Goal: Information Seeking & Learning: Learn about a topic

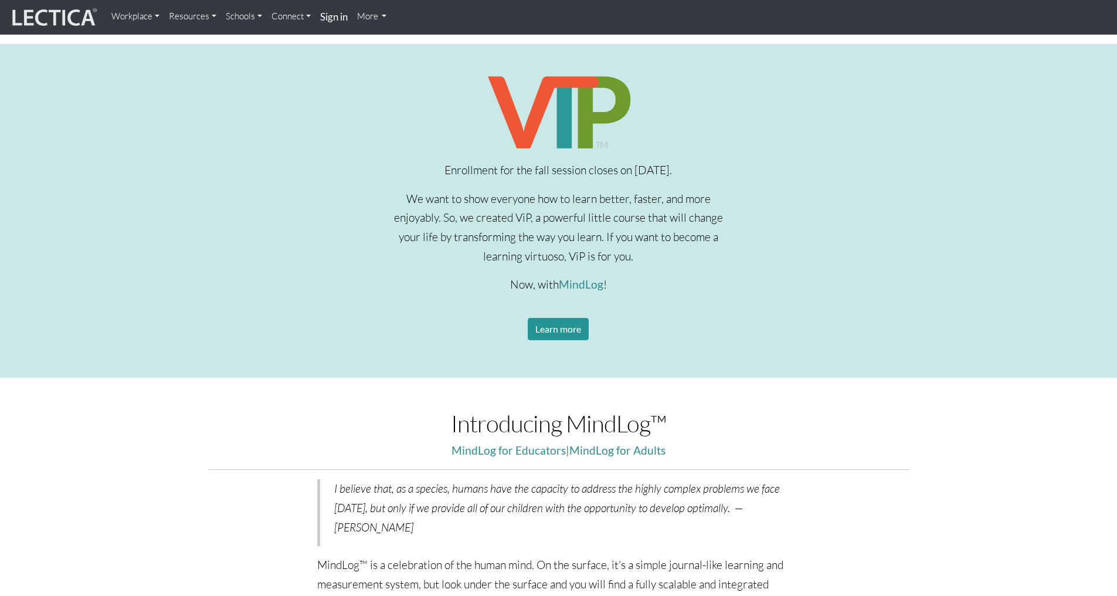
scroll to position [410, 0]
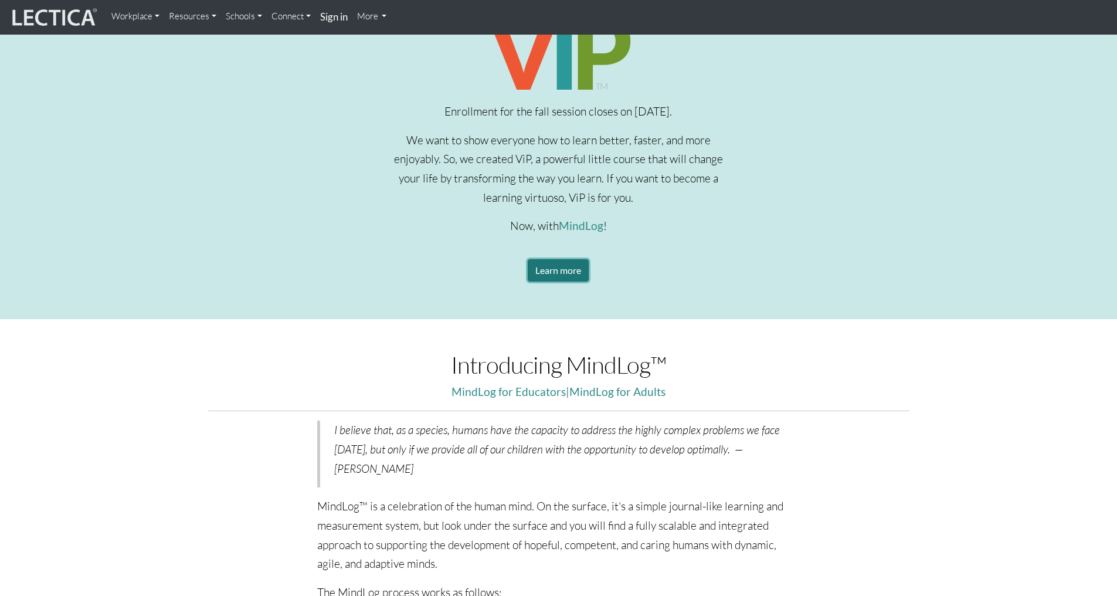
click at [576, 261] on link "Learn more" at bounding box center [558, 270] width 61 height 22
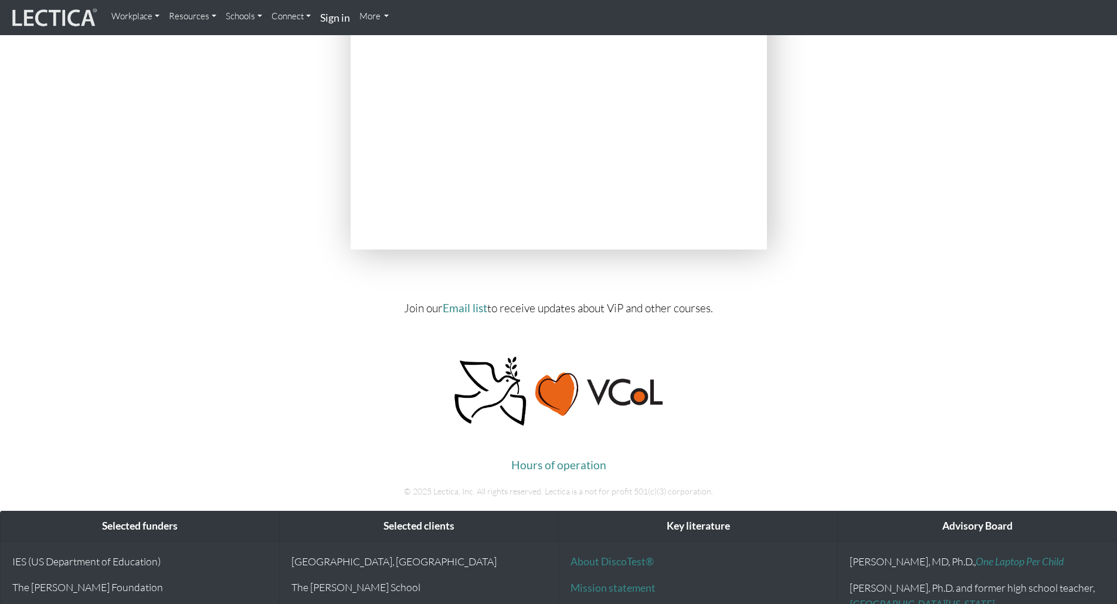
scroll to position [4925, 0]
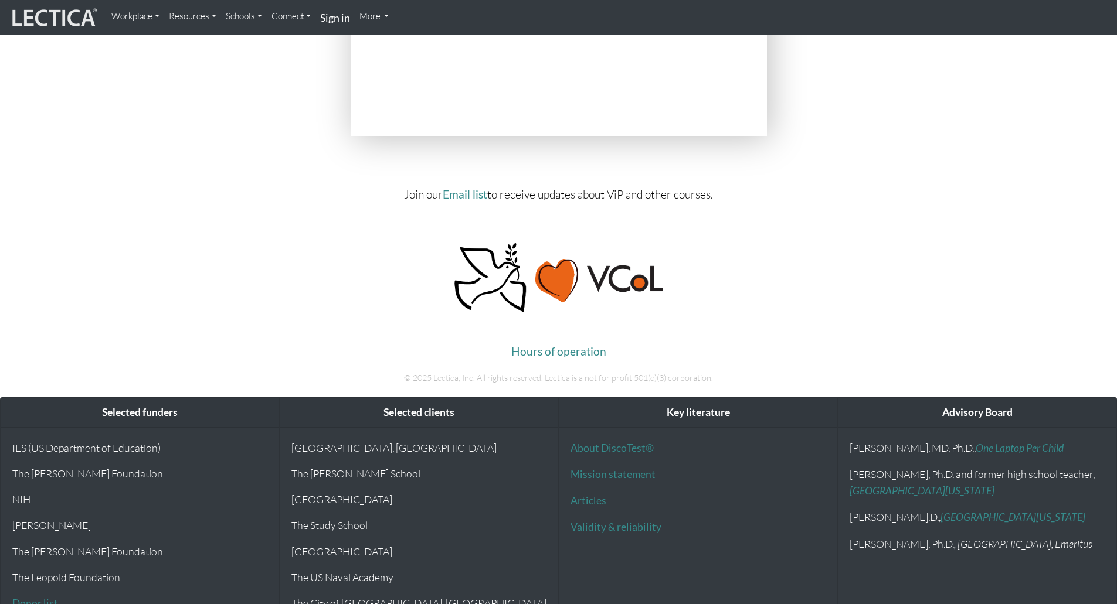
click at [46, 18] on img at bounding box center [53, 17] width 88 height 22
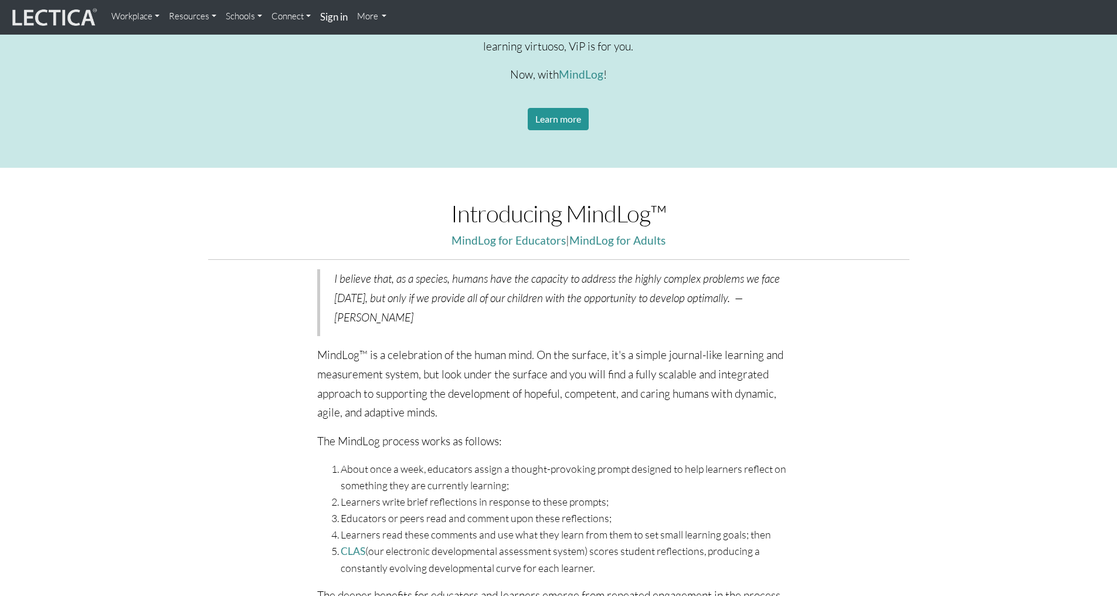
scroll to position [528, 0]
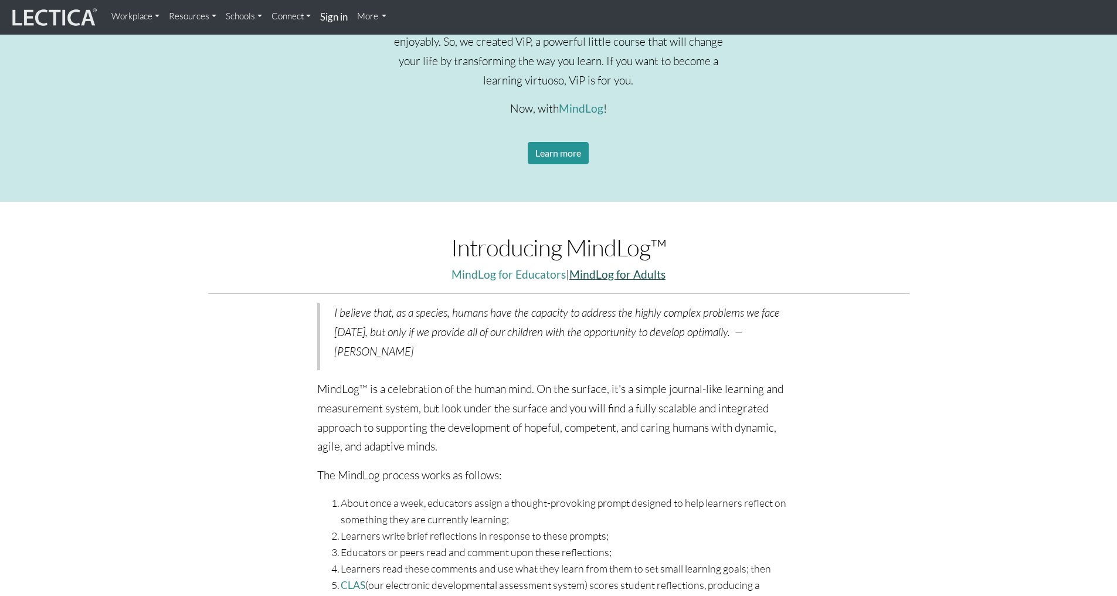
click at [602, 277] on link "MindLog for Adults" at bounding box center [617, 273] width 96 height 13
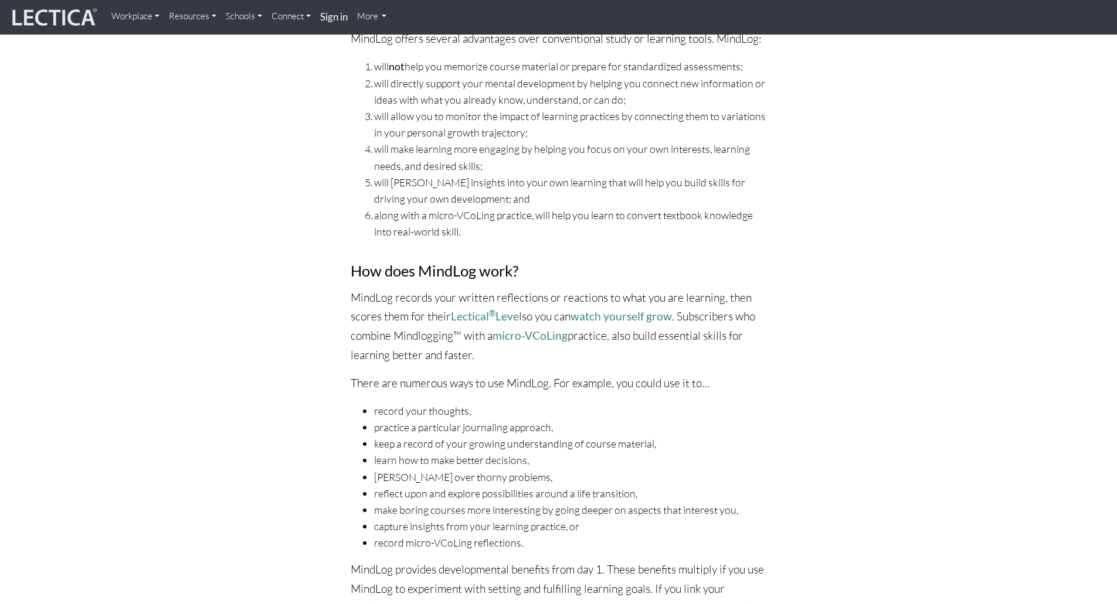
scroll to position [410, 0]
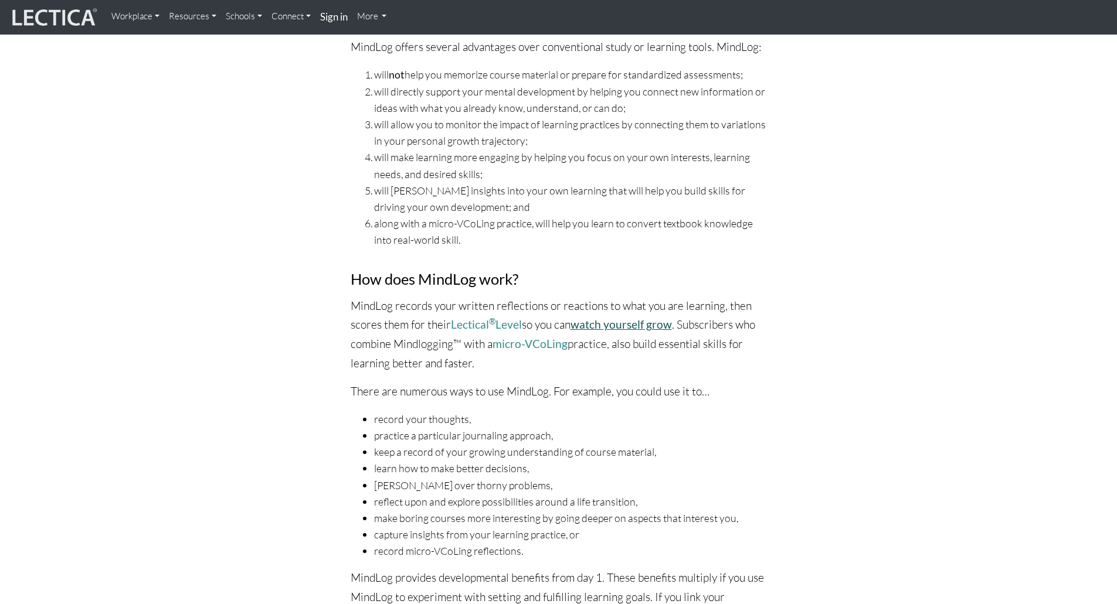
click at [619, 328] on link "watch yourself grow" at bounding box center [620, 324] width 101 height 13
click at [553, 343] on link "micro-VCoLing" at bounding box center [529, 343] width 75 height 13
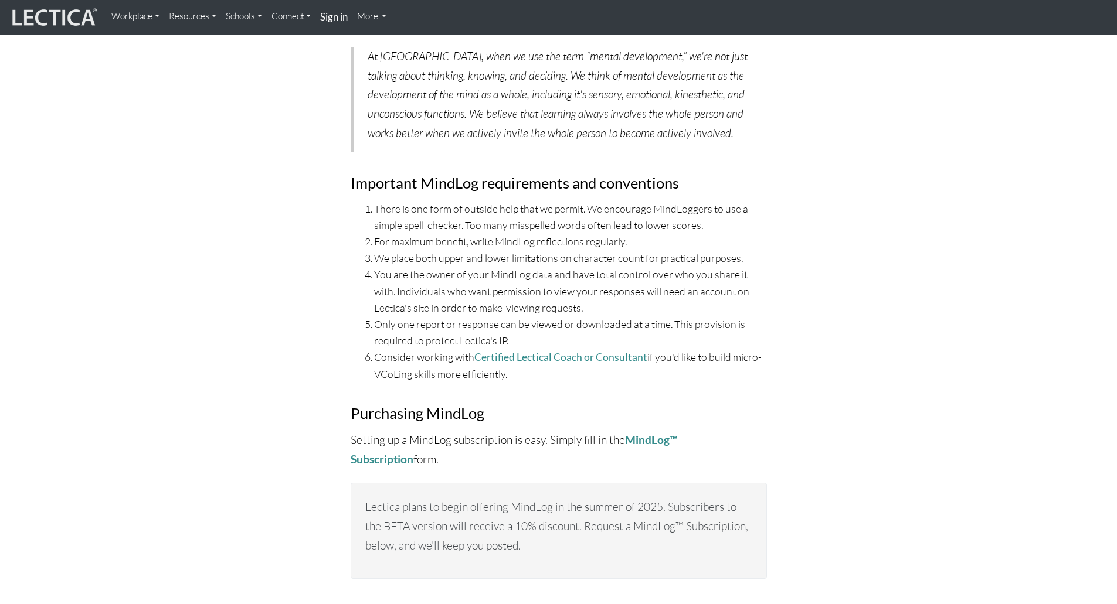
scroll to position [4010, 0]
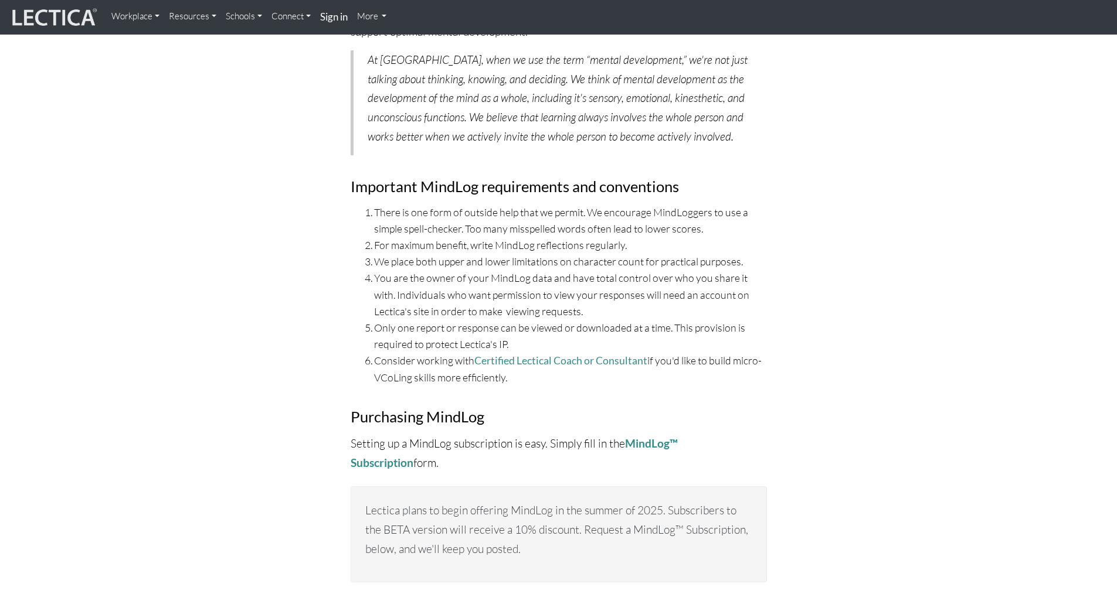
click at [202, 16] on link "Resources" at bounding box center [192, 16] width 57 height 23
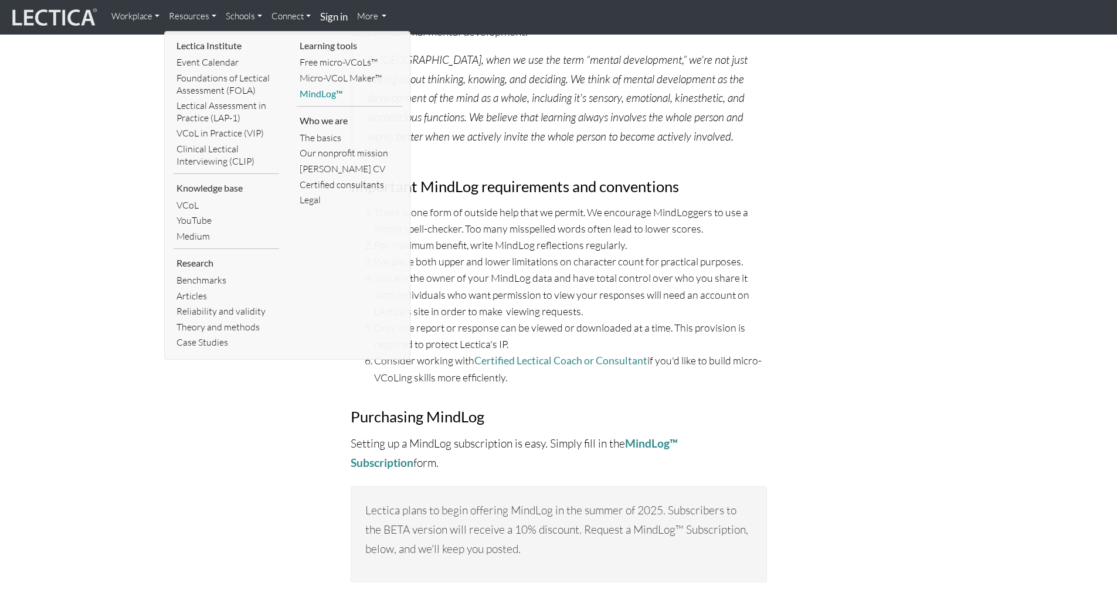
click at [322, 89] on link "MindLog™" at bounding box center [350, 94] width 106 height 16
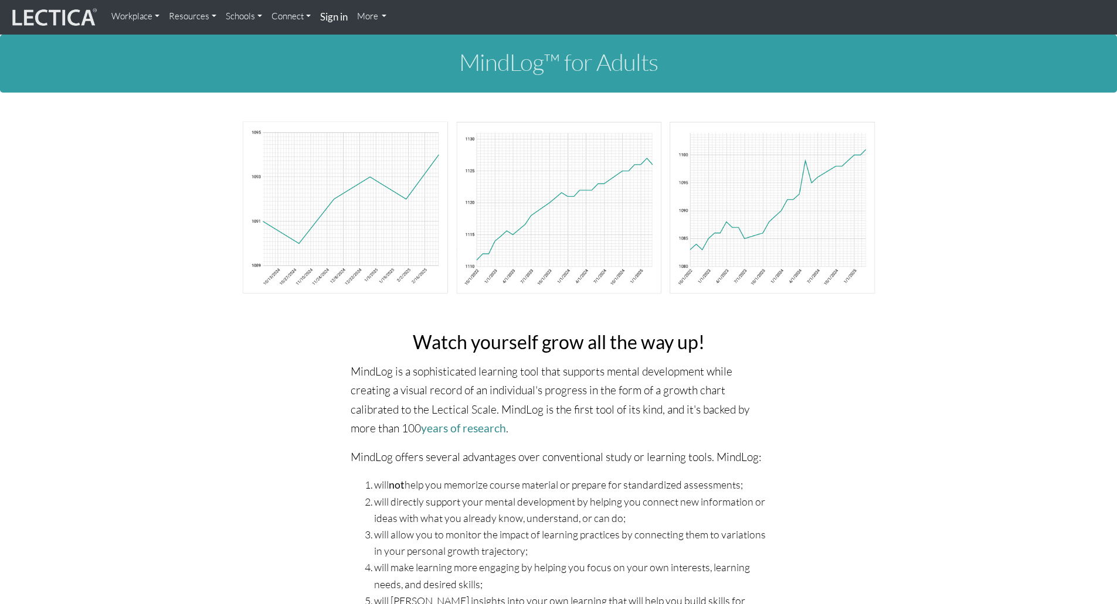
click at [78, 13] on img at bounding box center [53, 17] width 88 height 22
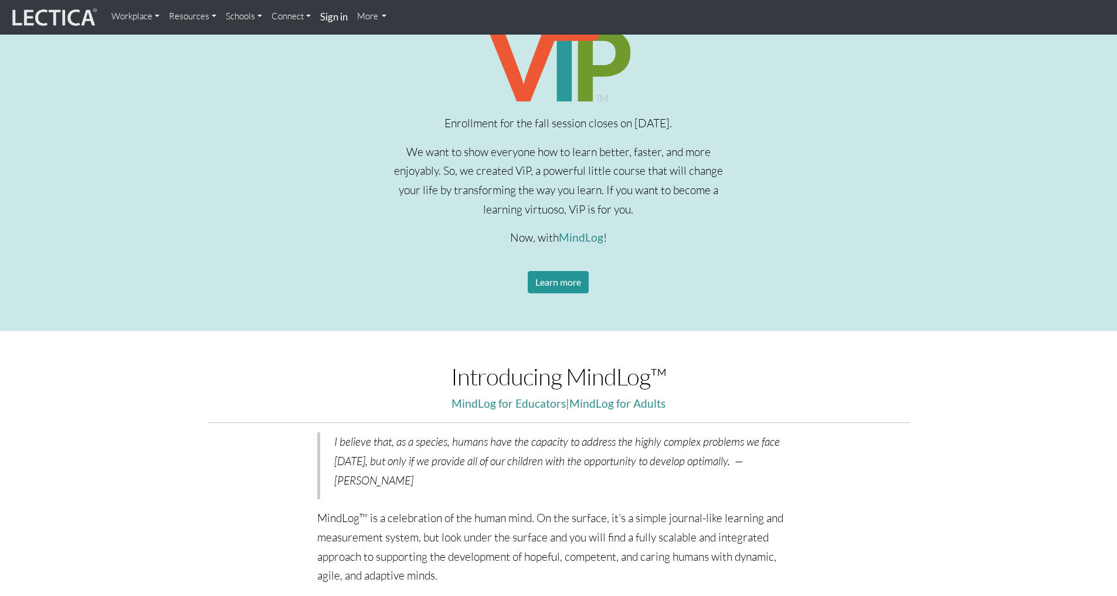
scroll to position [410, 0]
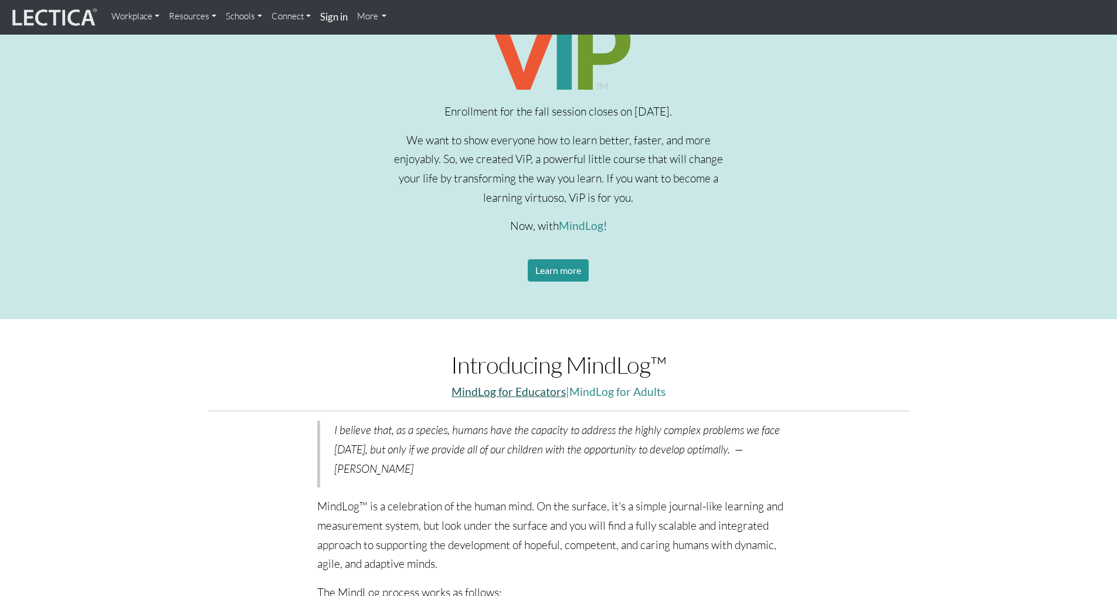
click at [545, 397] on link "MindLog for Educators" at bounding box center [508, 391] width 114 height 13
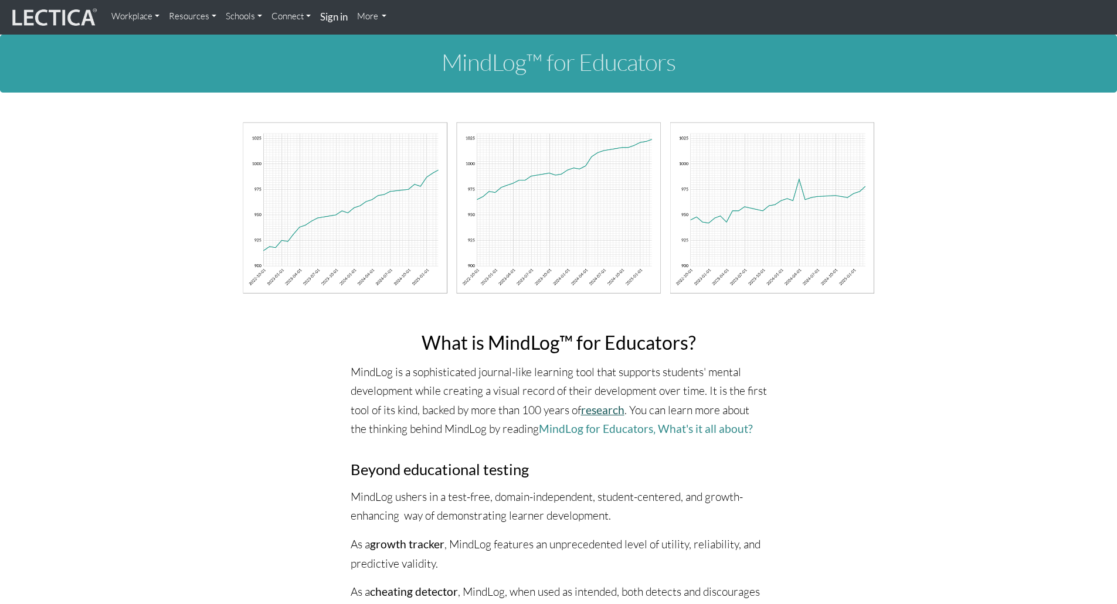
click at [603, 405] on link "research" at bounding box center [602, 409] width 43 height 13
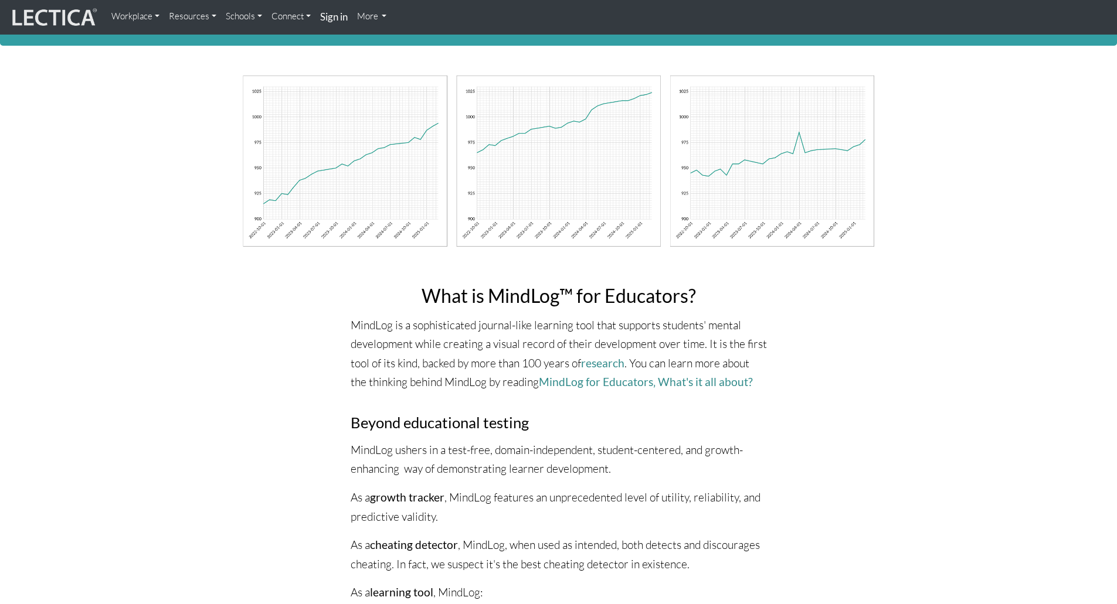
scroll to position [117, 0]
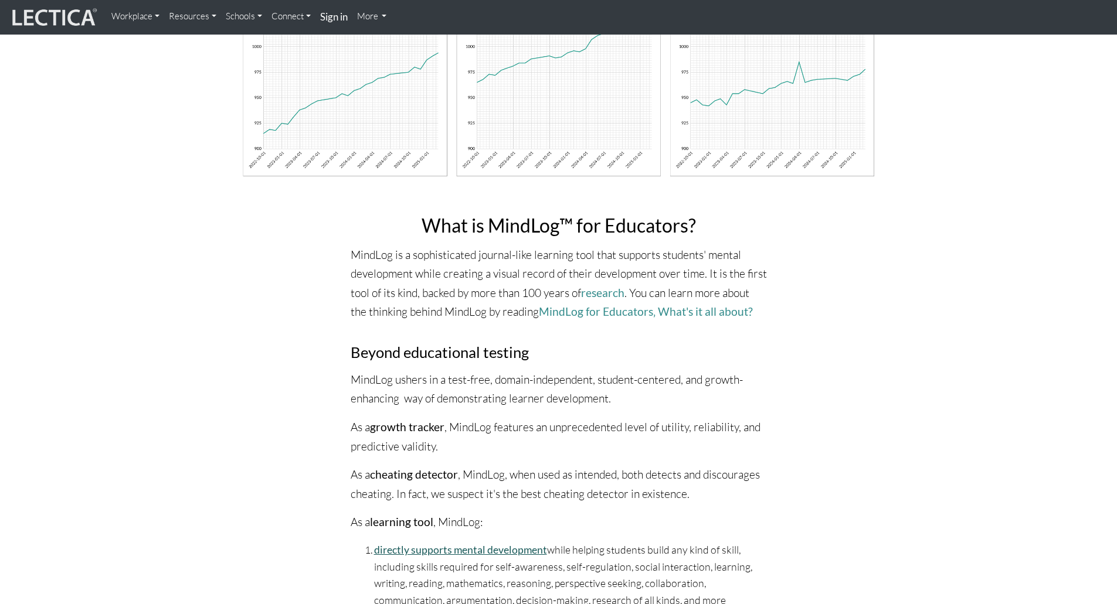
click at [473, 551] on link "directly supports mental development" at bounding box center [460, 550] width 173 height 12
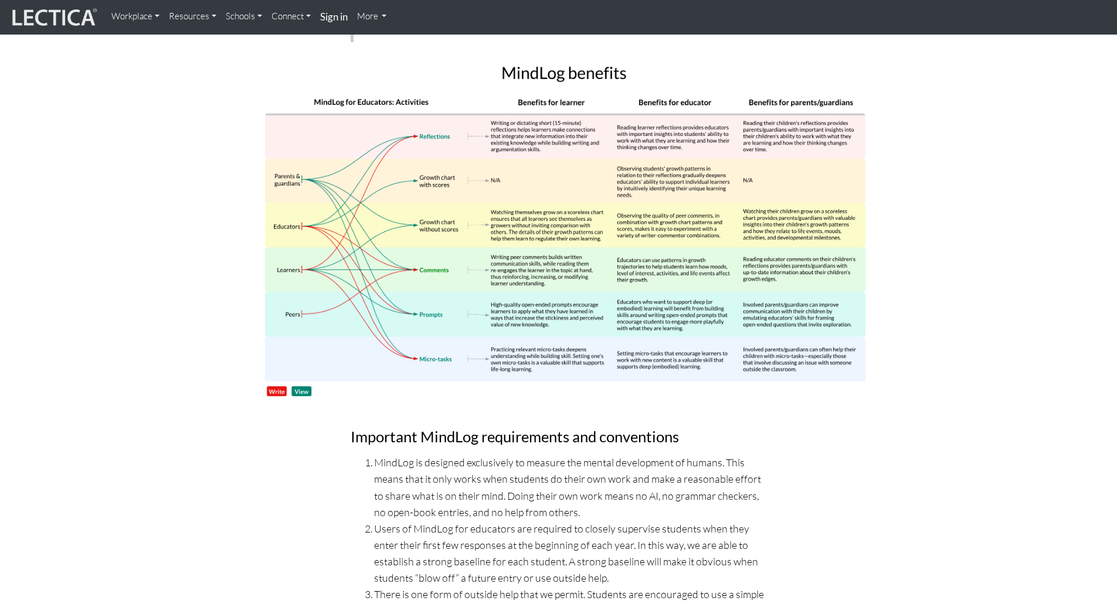
scroll to position [5335, 0]
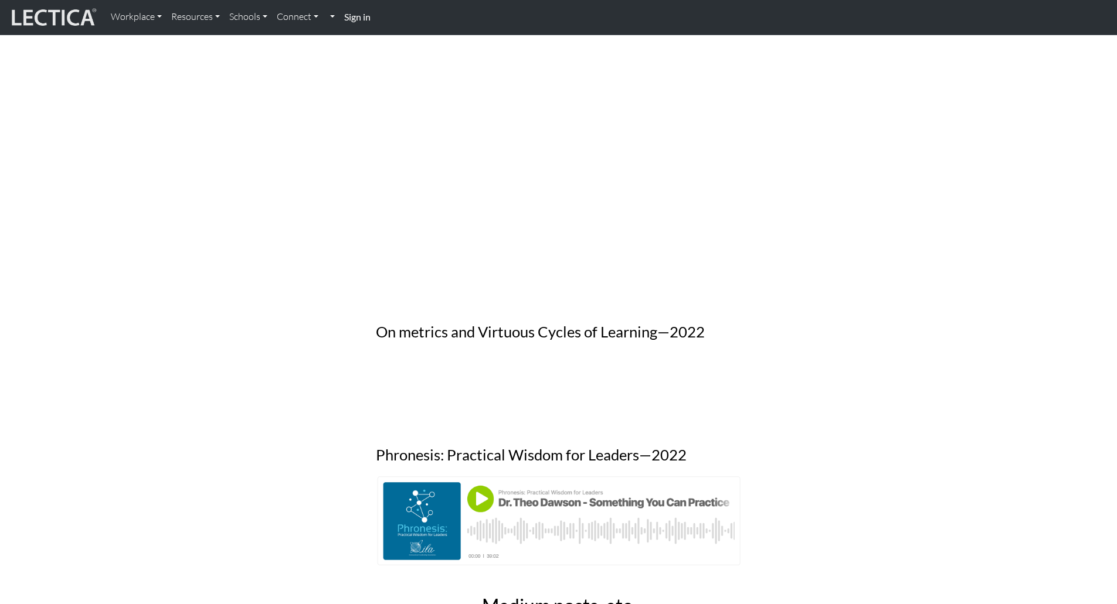
scroll to position [704, 0]
